Goal: Task Accomplishment & Management: Use online tool/utility

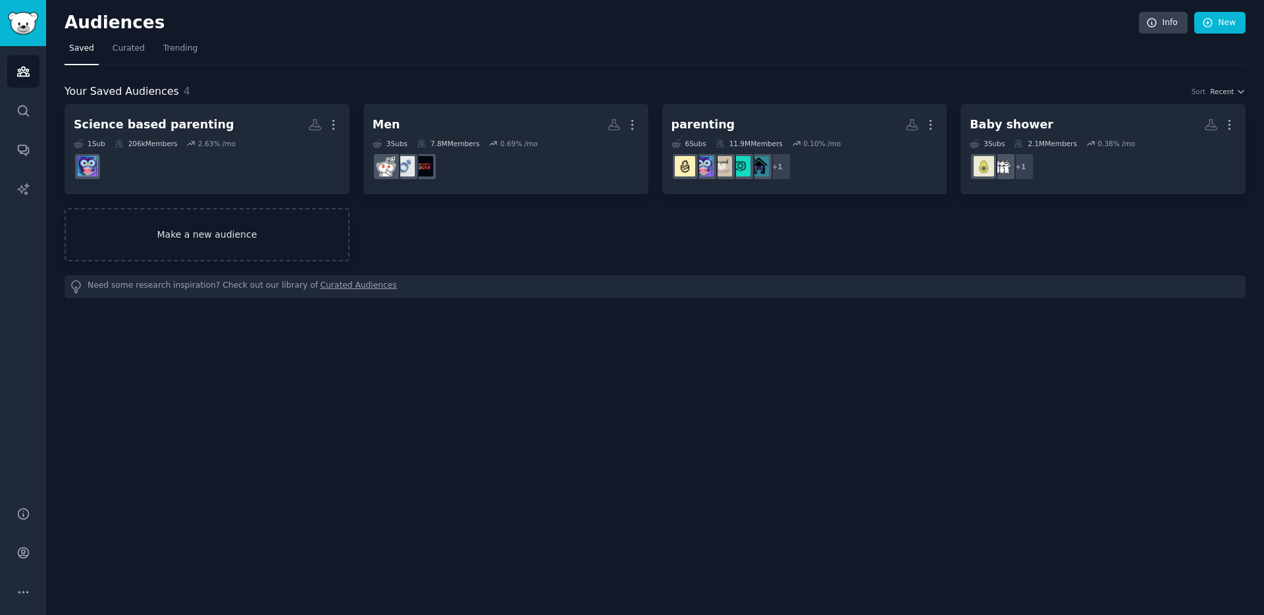
click at [263, 246] on link "Make a new audience" at bounding box center [207, 234] width 285 height 53
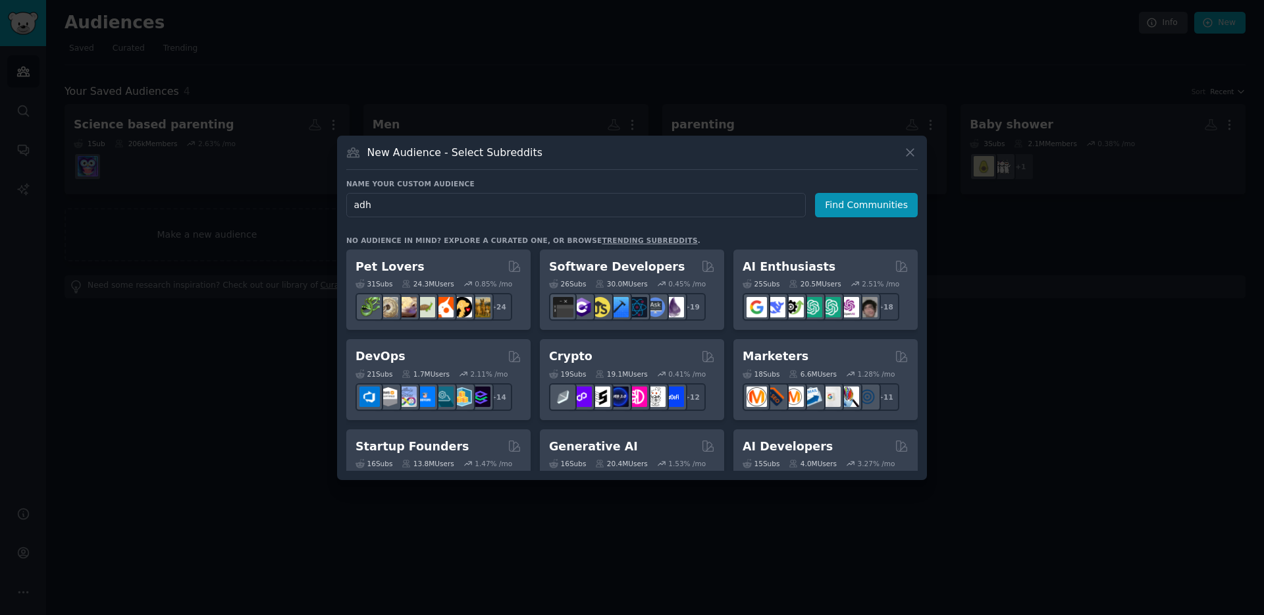
type input "[MEDICAL_DATA]"
click button "Find Communities" at bounding box center [866, 205] width 103 height 24
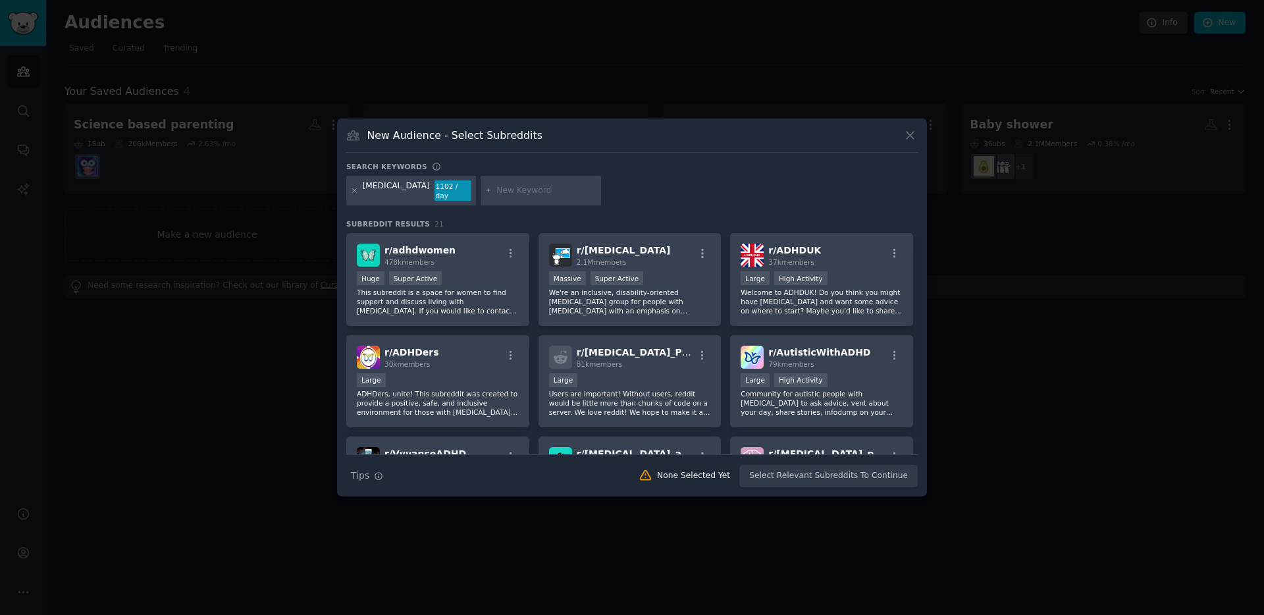
click at [352, 192] on icon at bounding box center [354, 190] width 7 height 7
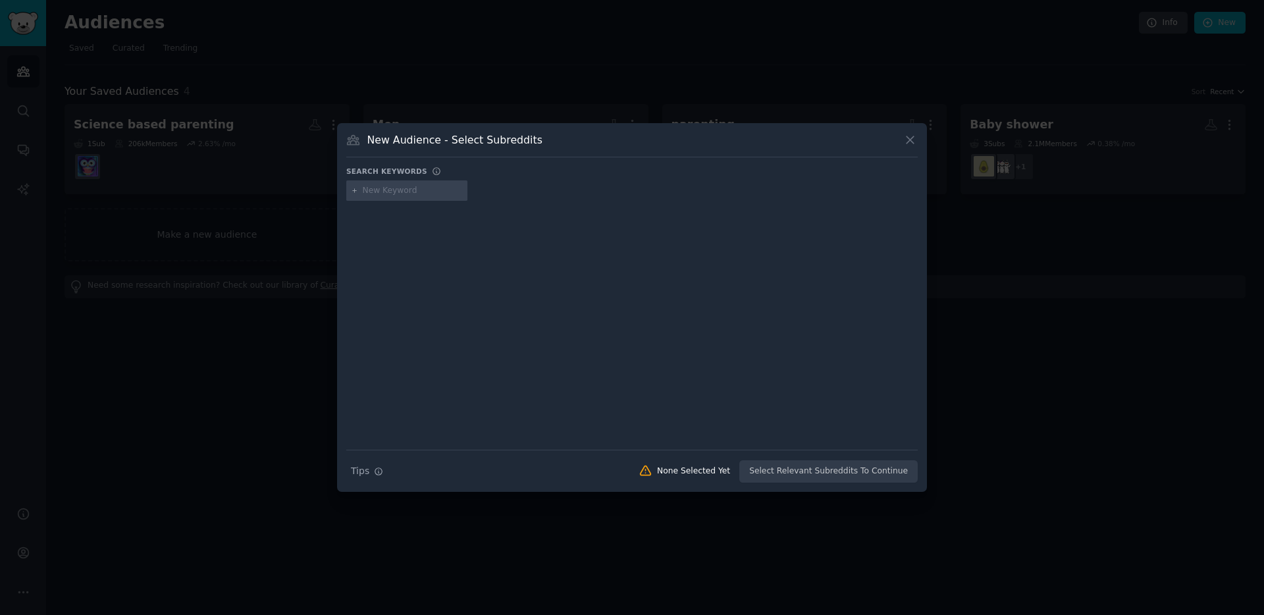
click at [437, 188] on input "text" at bounding box center [413, 191] width 100 height 12
type input "adhdparenting"
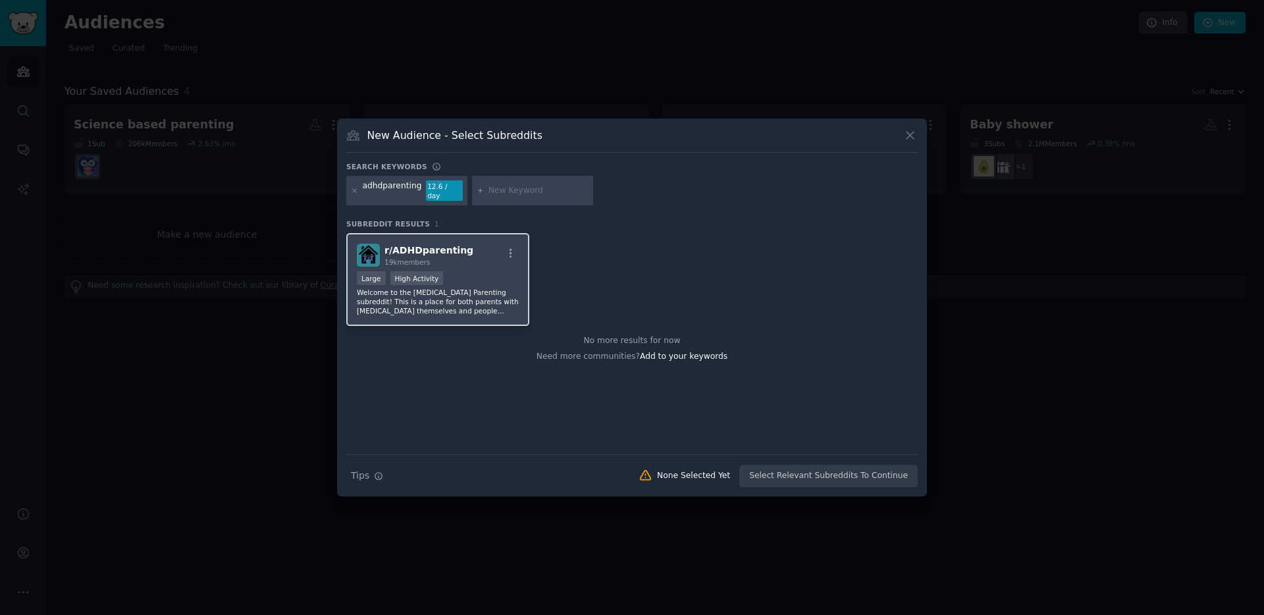
click at [457, 258] on div "19k members" at bounding box center [429, 262] width 89 height 9
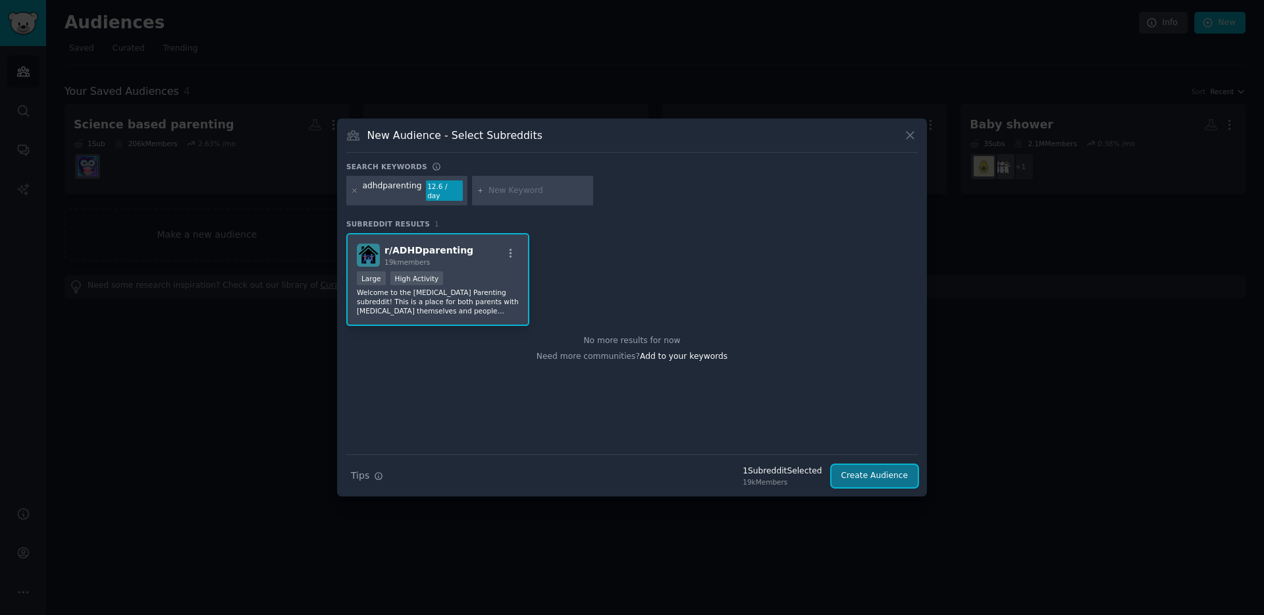
click at [888, 474] on button "Create Audience" at bounding box center [875, 476] width 87 height 22
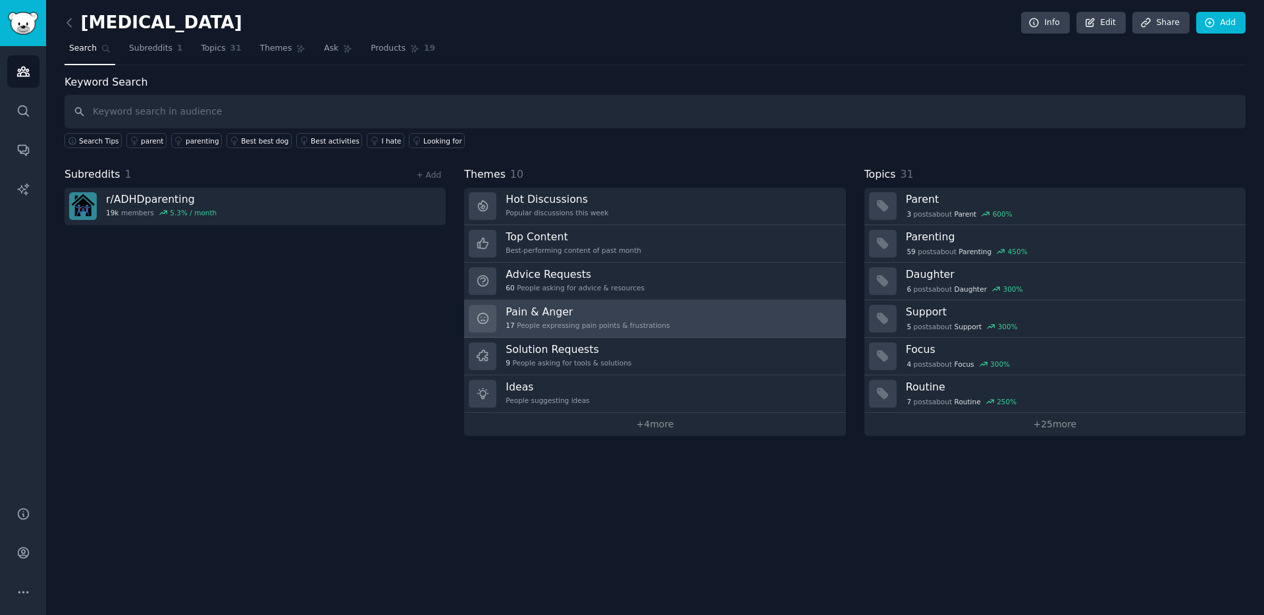
click at [623, 307] on h3 "Pain & Anger" at bounding box center [588, 312] width 164 height 14
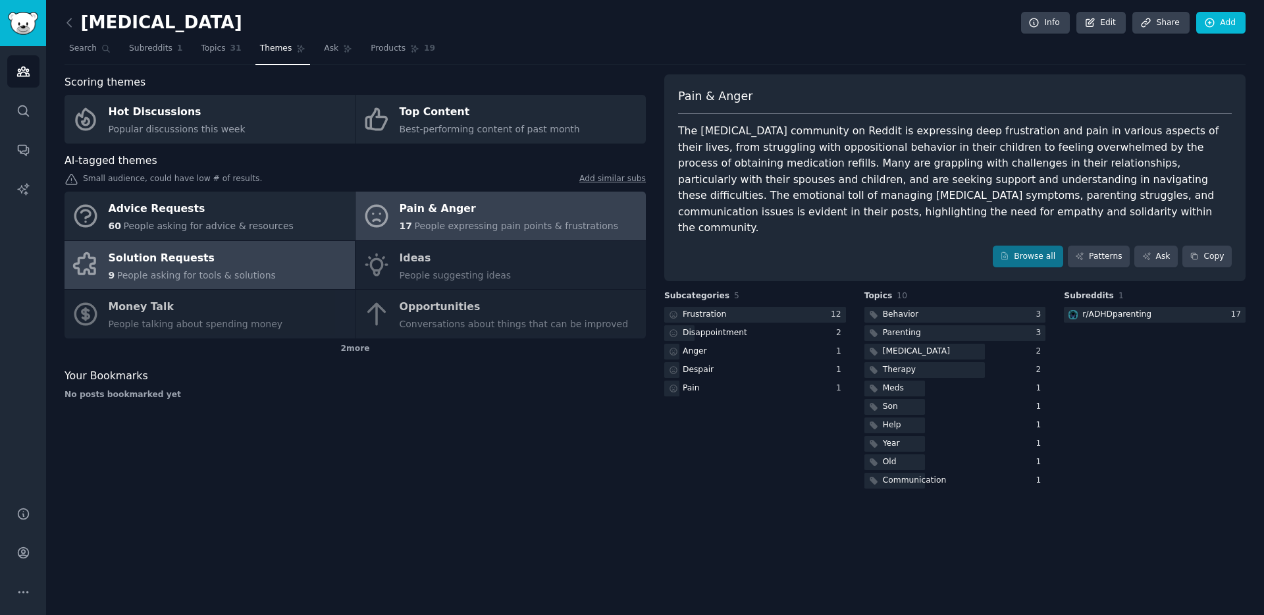
click at [232, 280] on span "People asking for tools & solutions" at bounding box center [196, 275] width 159 height 11
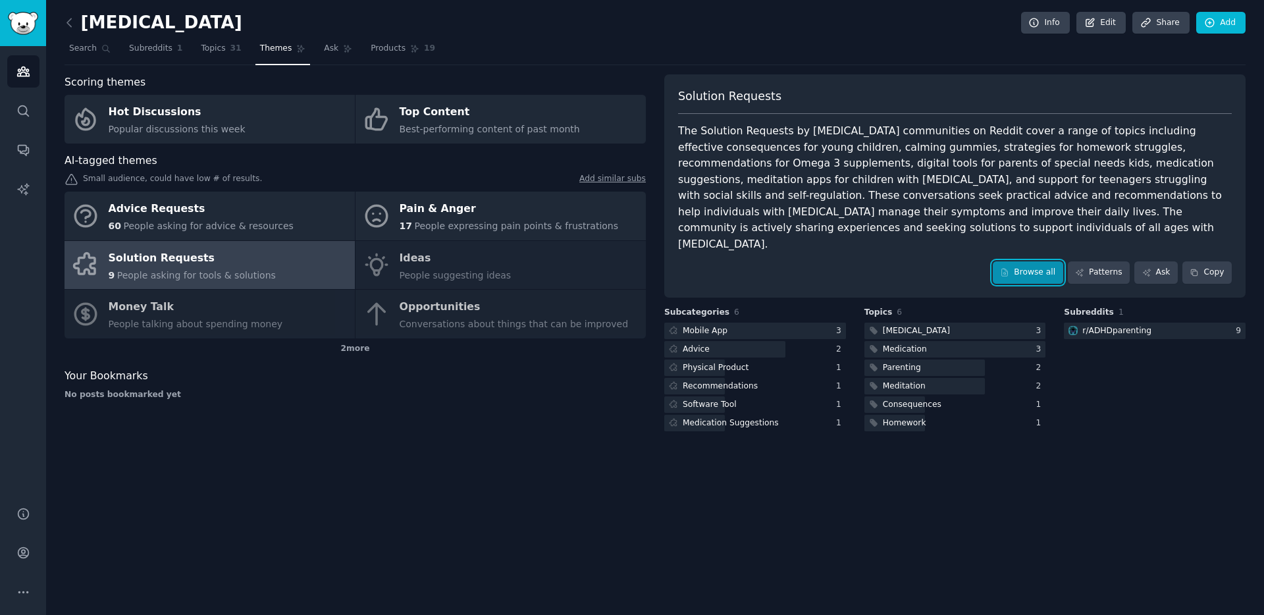
click at [1042, 261] on link "Browse all" at bounding box center [1028, 272] width 70 height 22
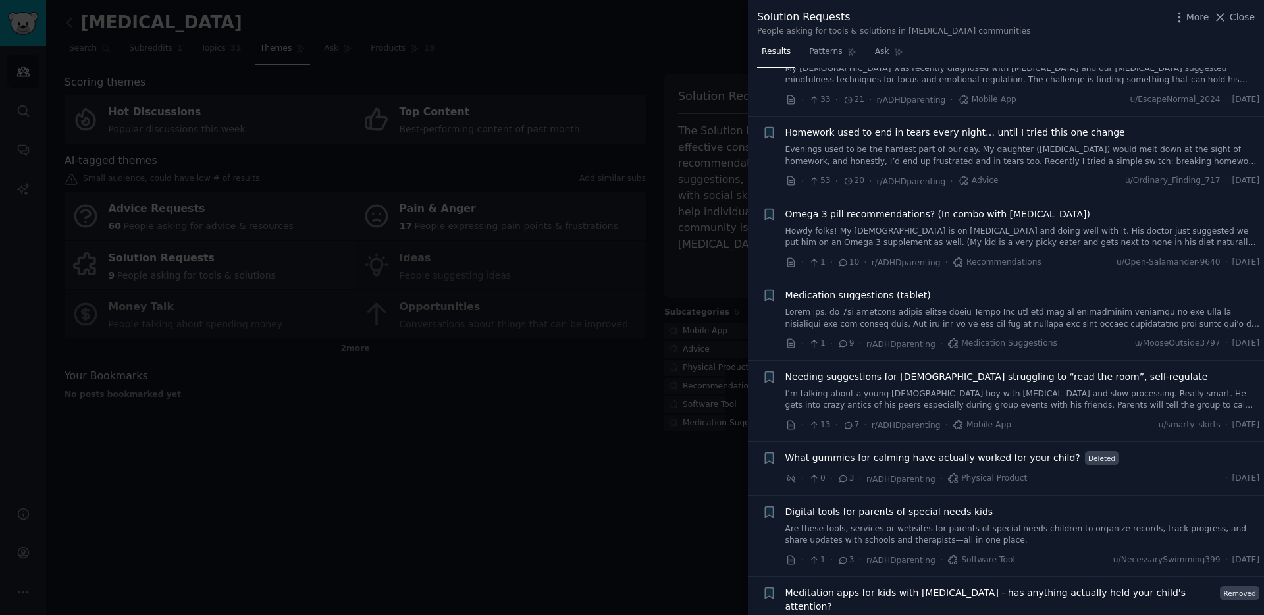
scroll to position [150, 0]
click at [697, 464] on div at bounding box center [632, 307] width 1264 height 615
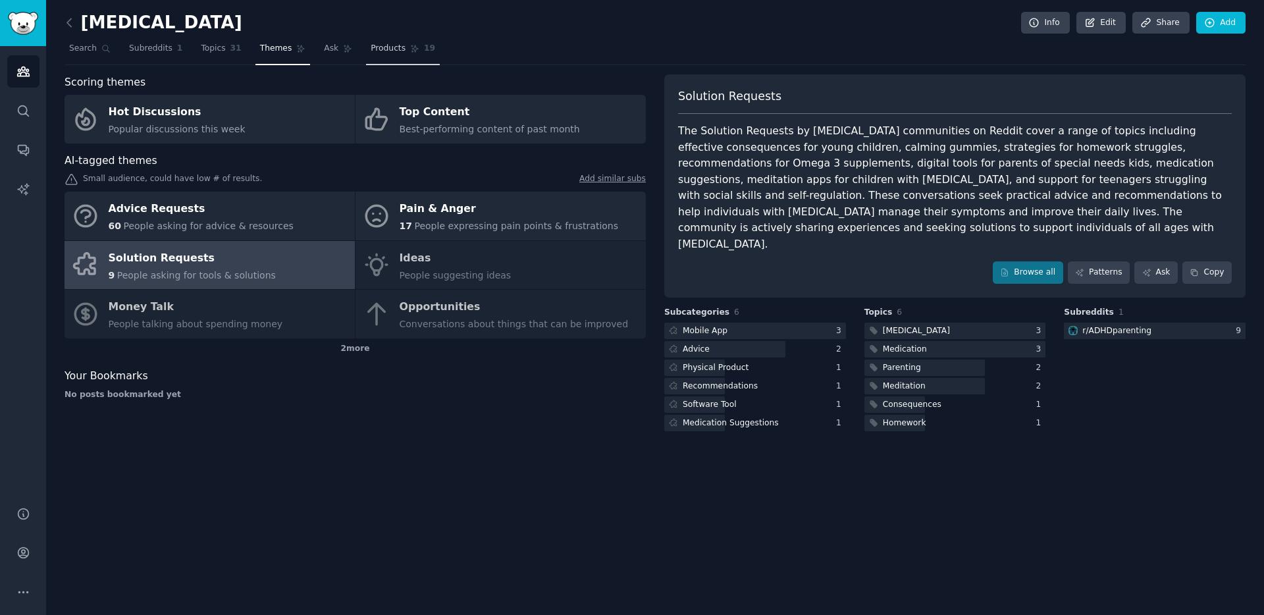
click at [402, 53] on link "Products 19" at bounding box center [403, 51] width 74 height 27
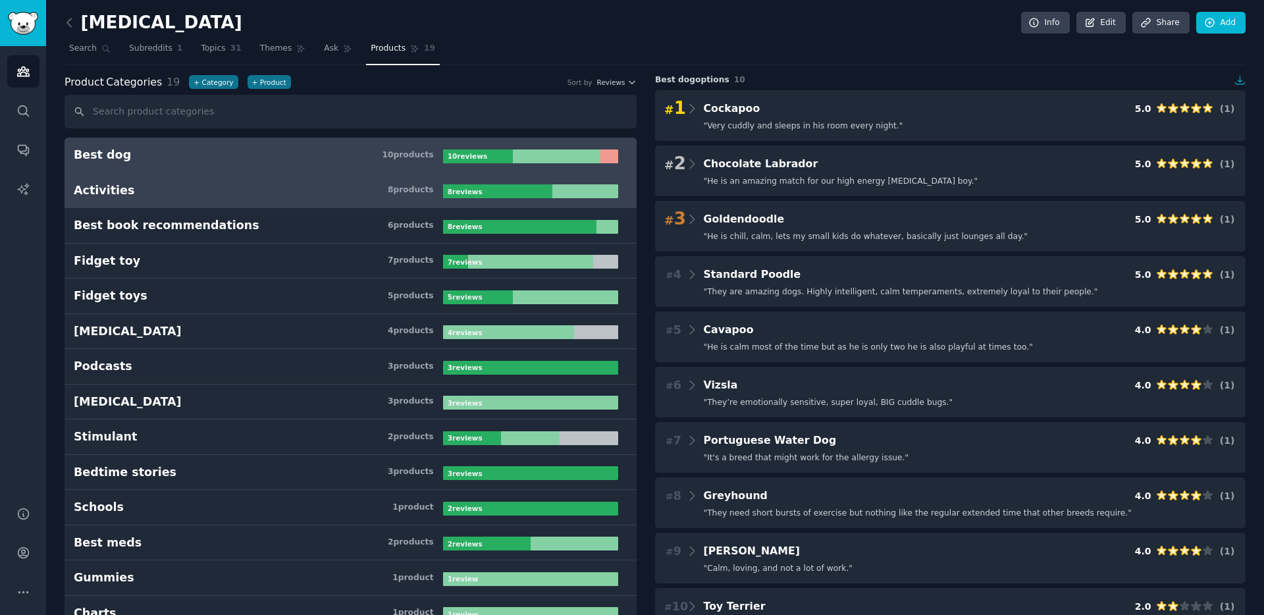
click at [268, 195] on h3 "Activities 8 product s" at bounding box center [258, 190] width 369 height 16
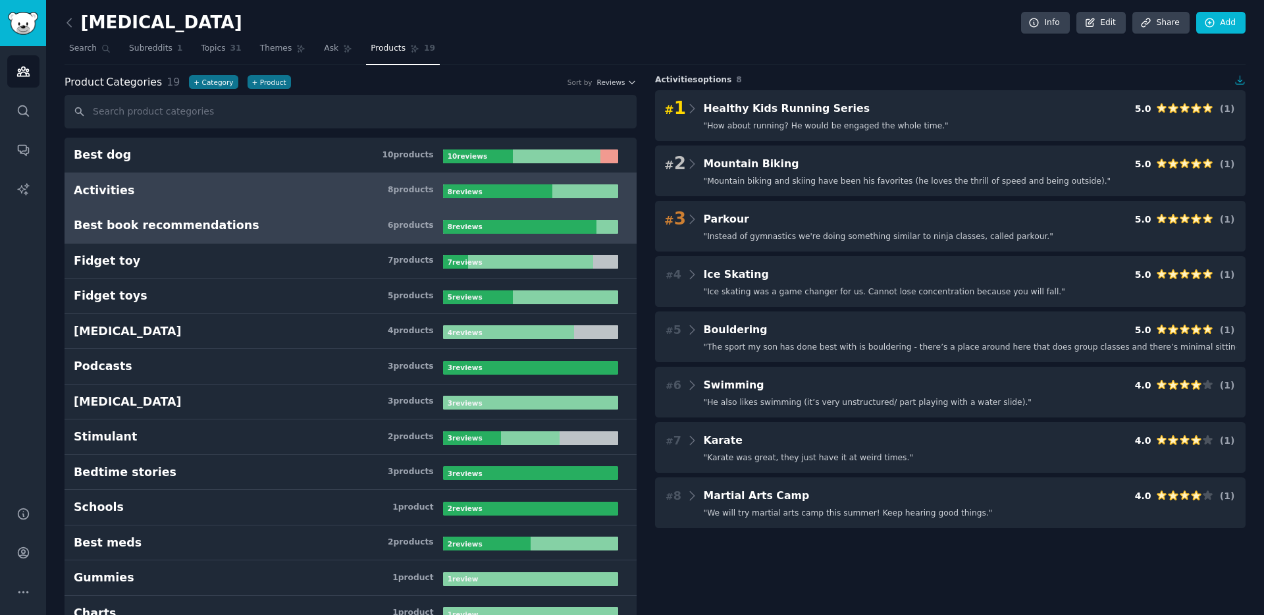
click at [267, 223] on h3 "Best book recommendations 6 product s" at bounding box center [258, 225] width 369 height 16
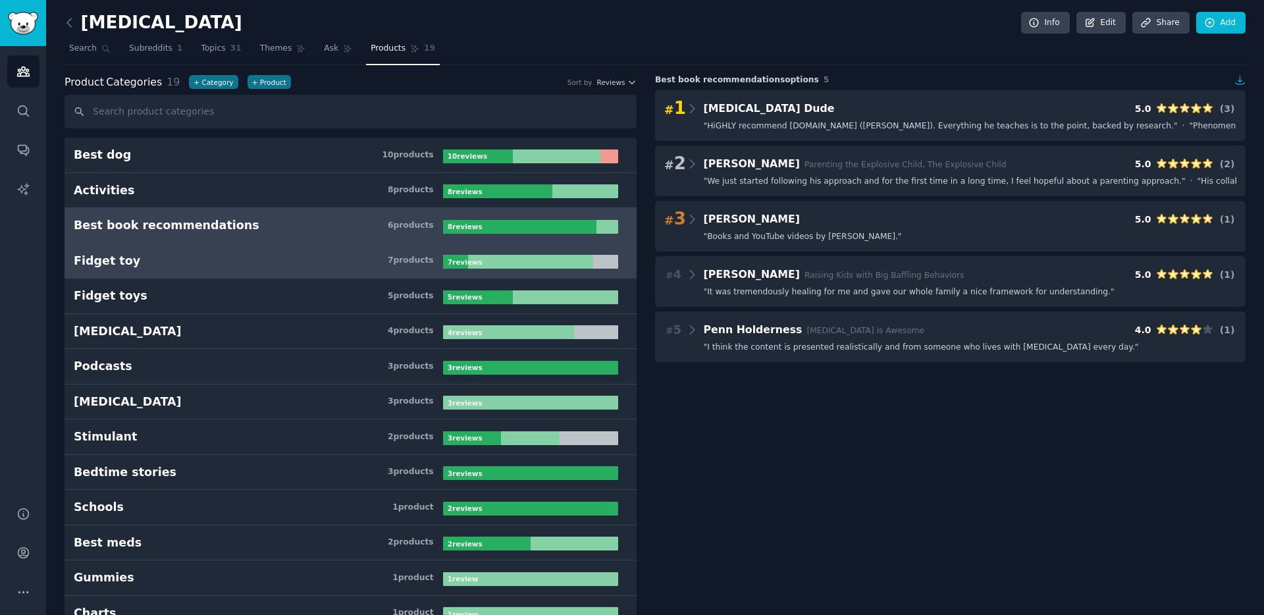
click at [251, 261] on h3 "Fidget toy 7 product s" at bounding box center [258, 261] width 369 height 16
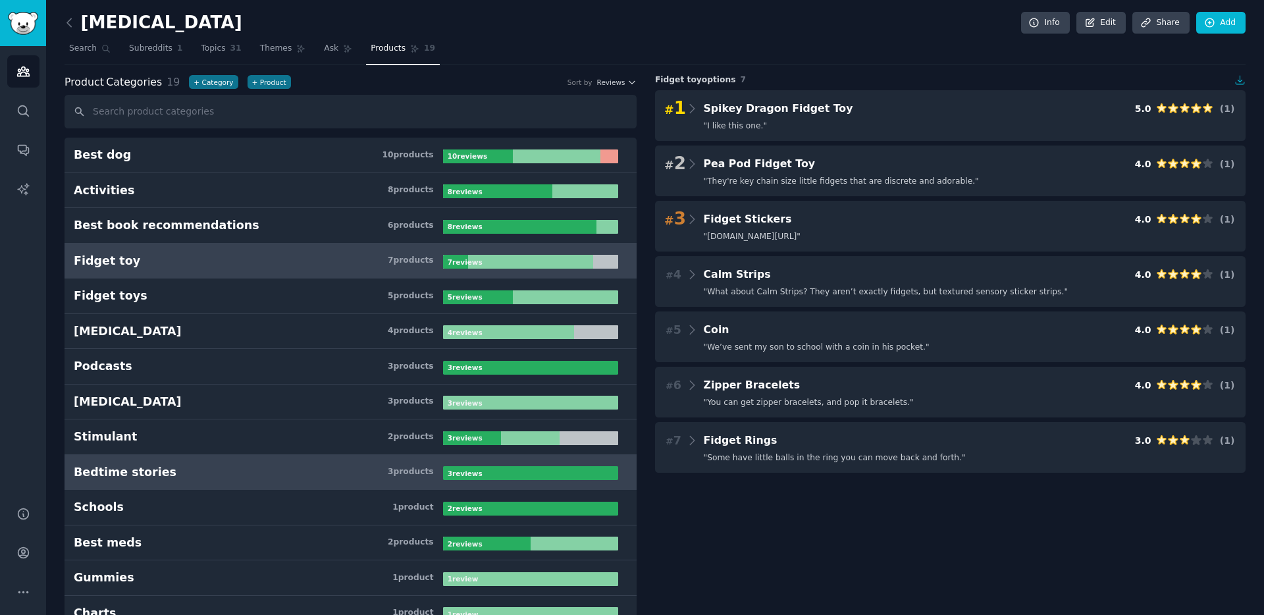
click at [246, 468] on h3 "Bedtime stories 3 product s" at bounding box center [258, 472] width 369 height 16
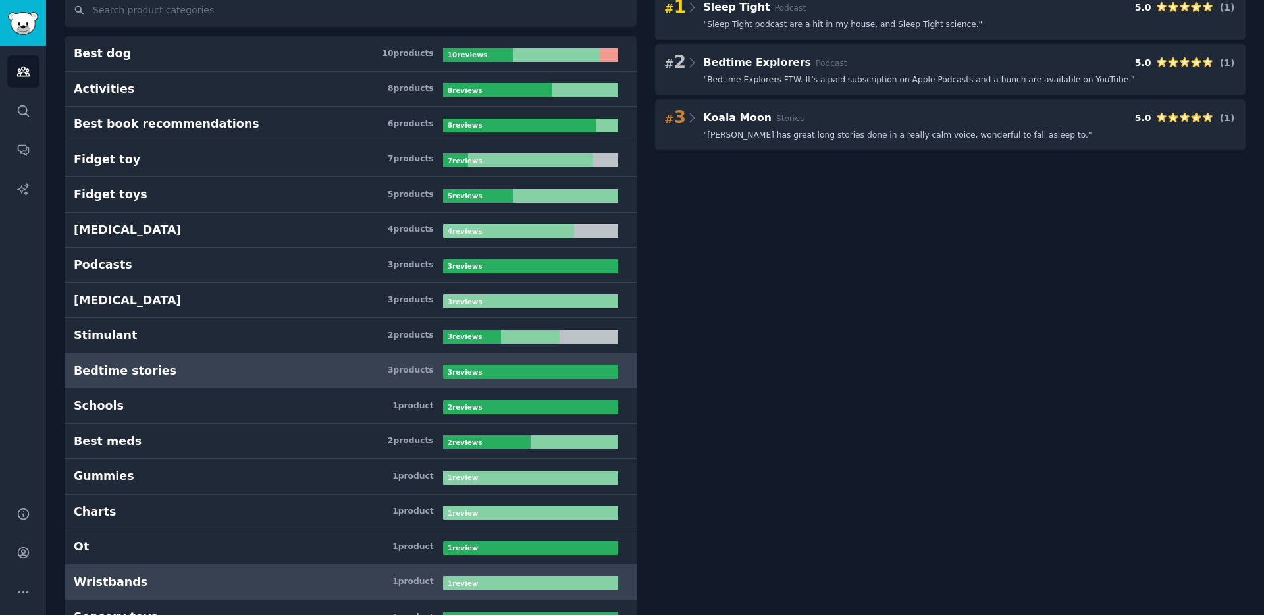
scroll to position [210, 0]
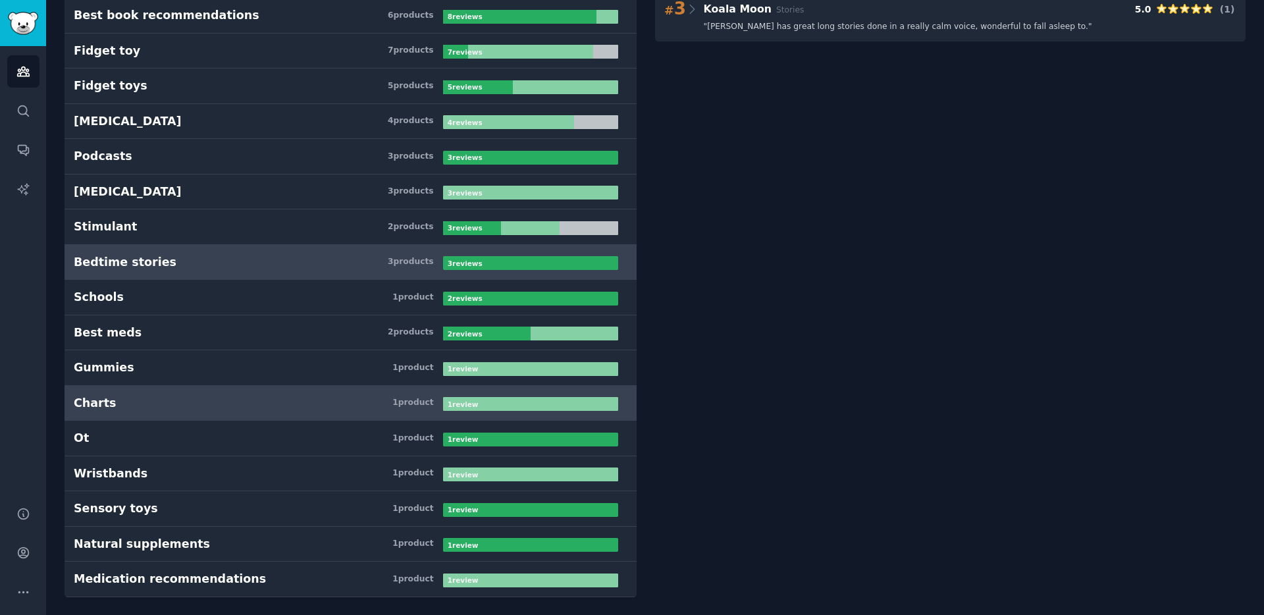
click at [214, 410] on h3 "Charts 1 product" at bounding box center [258, 403] width 369 height 16
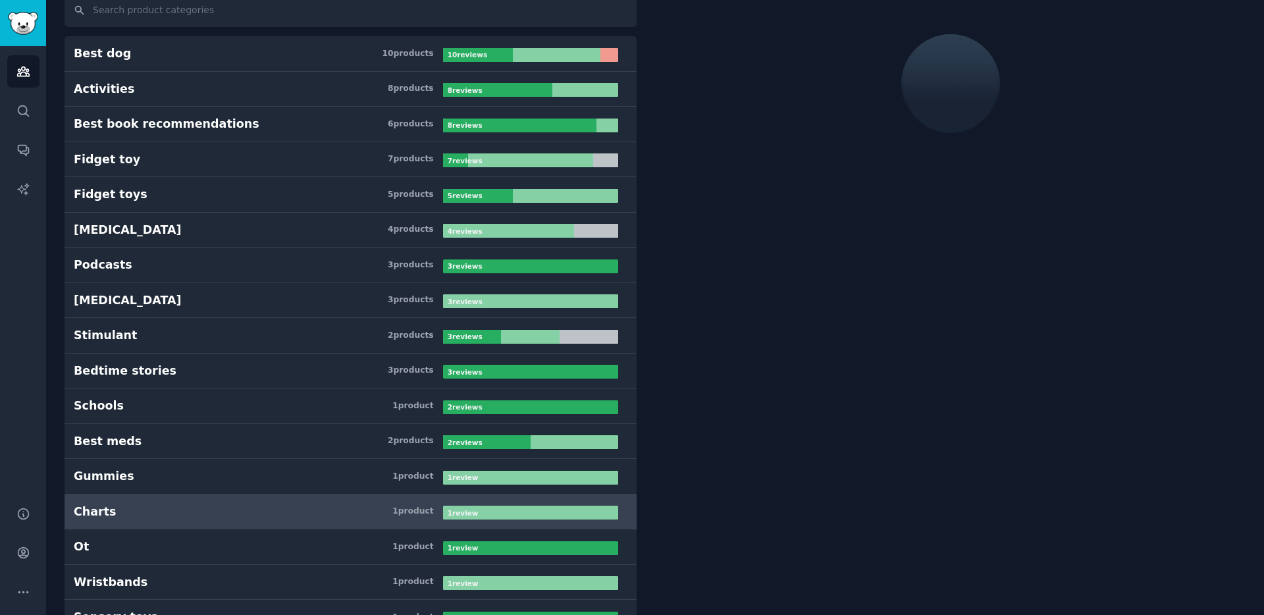
scroll to position [74, 0]
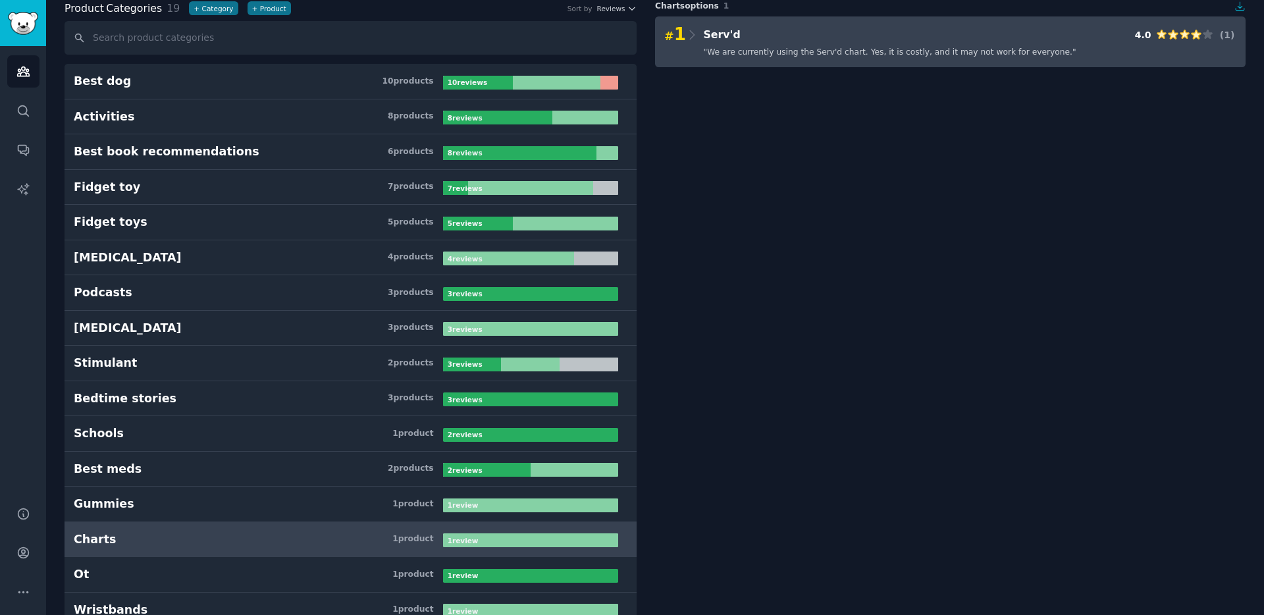
click at [828, 47] on span "" We are currently using the Serv'd chart. Yes, it is costly, and it may not wo…" at bounding box center [890, 53] width 373 height 12
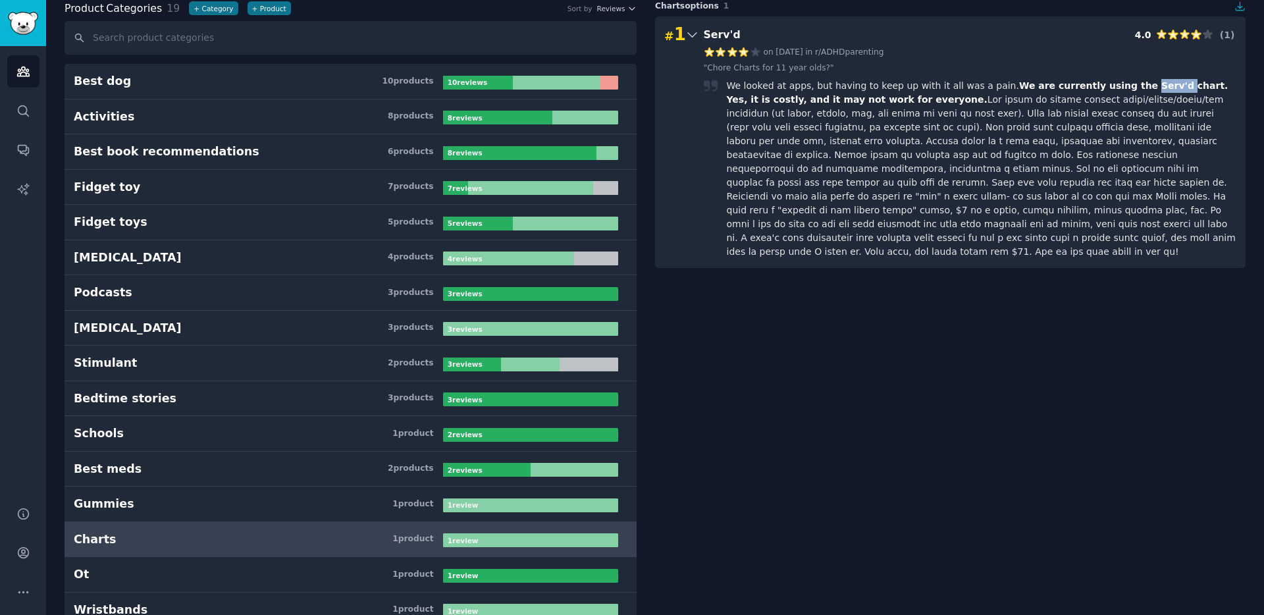
drag, startPoint x: 1112, startPoint y: 84, endPoint x: 1142, endPoint y: 84, distance: 29.6
click at [1142, 84] on span "We are currently using the Serv'd chart. Yes, it is costly, and it may not work…" at bounding box center [978, 92] width 502 height 24
copy span "Serv'd"
click at [888, 122] on div "We looked at apps, but having to keep up with it all was a pain. We are current…" at bounding box center [982, 169] width 510 height 180
click at [784, 66] on link "" Chore Charts for 11 year olds? "" at bounding box center [769, 69] width 130 height 12
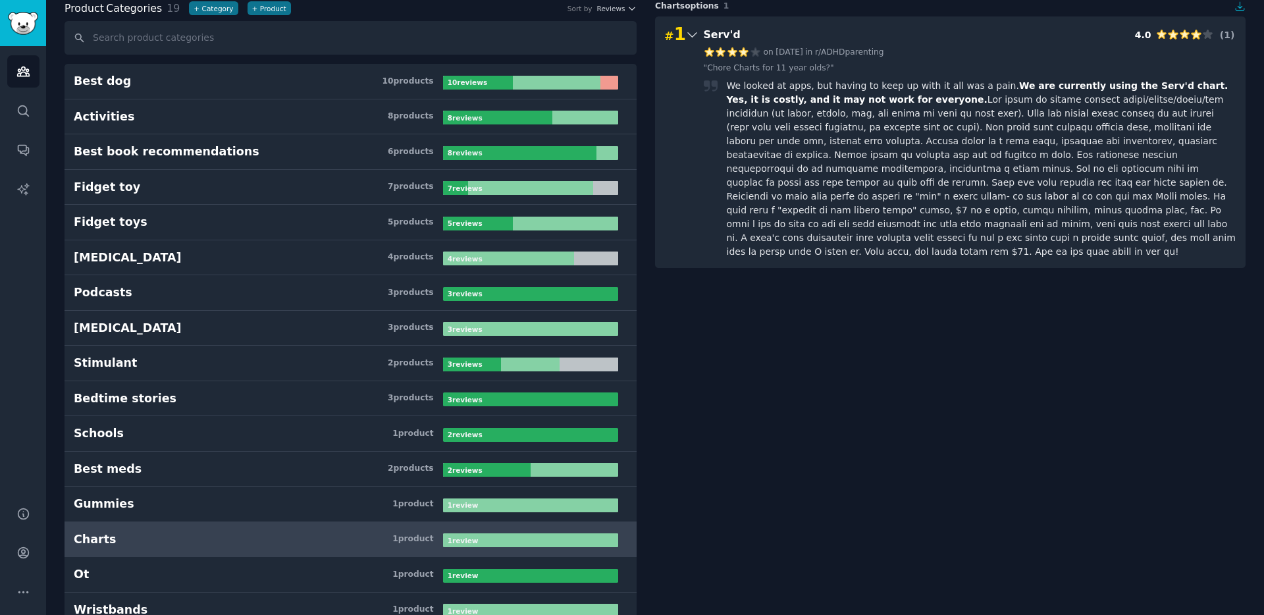
scroll to position [210, 0]
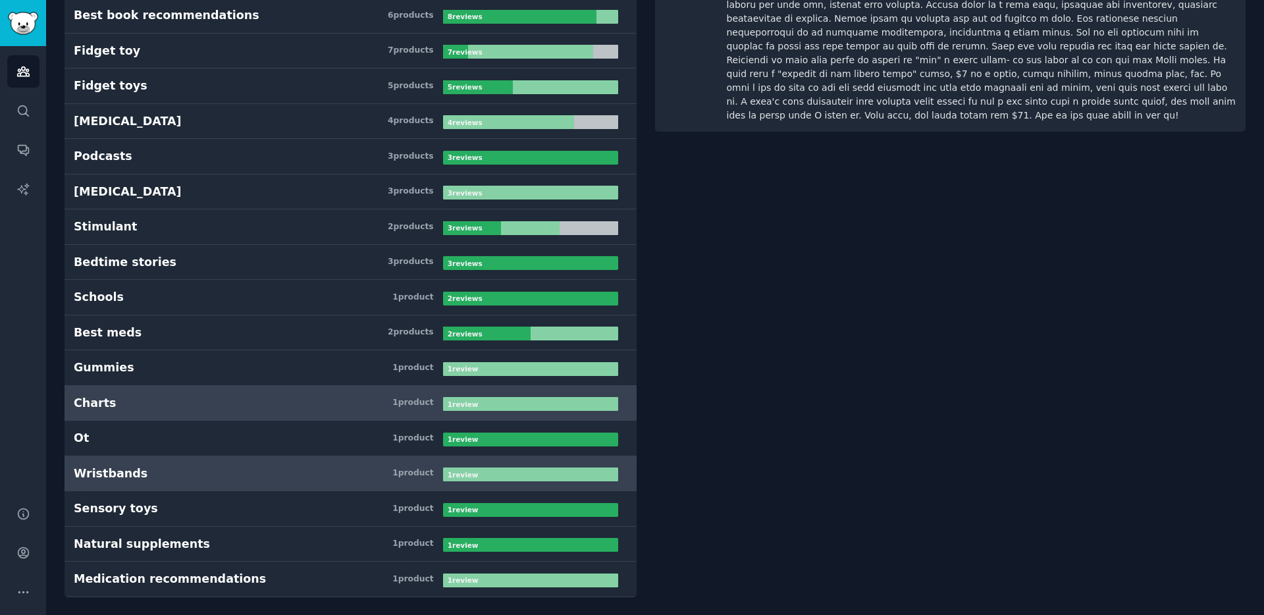
click at [254, 483] on link "Wristbands 1 product 1 review" at bounding box center [351, 474] width 572 height 36
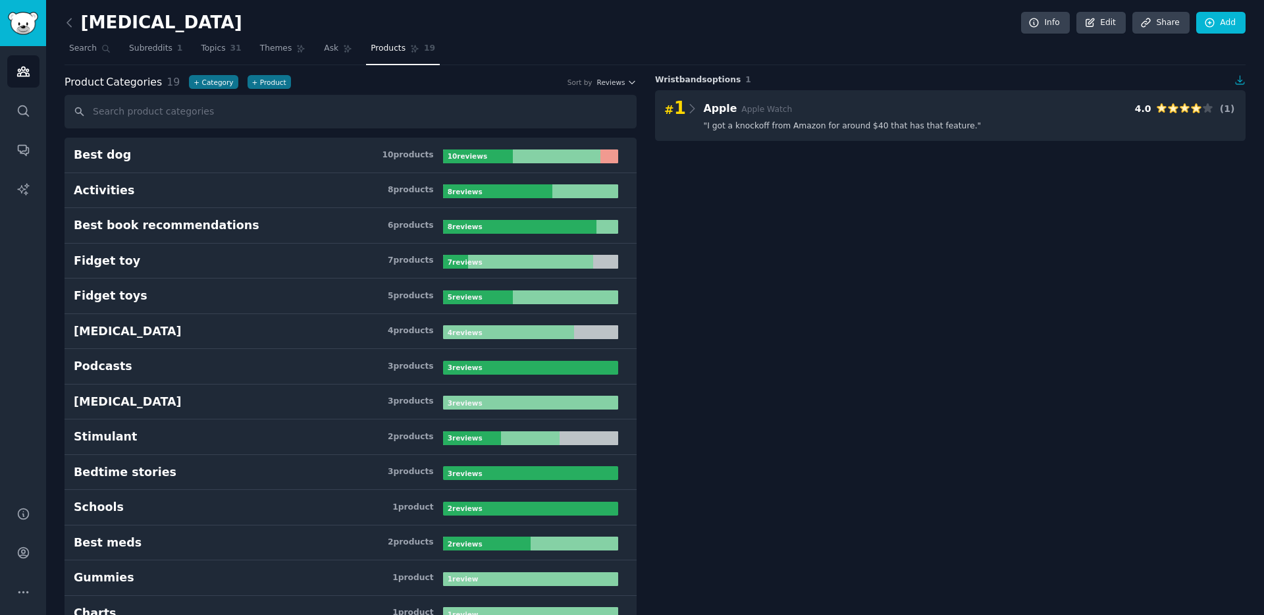
click at [1047, 176] on div "Wristbands options 1 # 1 Apple Apple Watch 4.0 ( 1 ) " I got a knockoff from Am…" at bounding box center [950, 440] width 591 height 733
